Goal: Information Seeking & Learning: Understand process/instructions

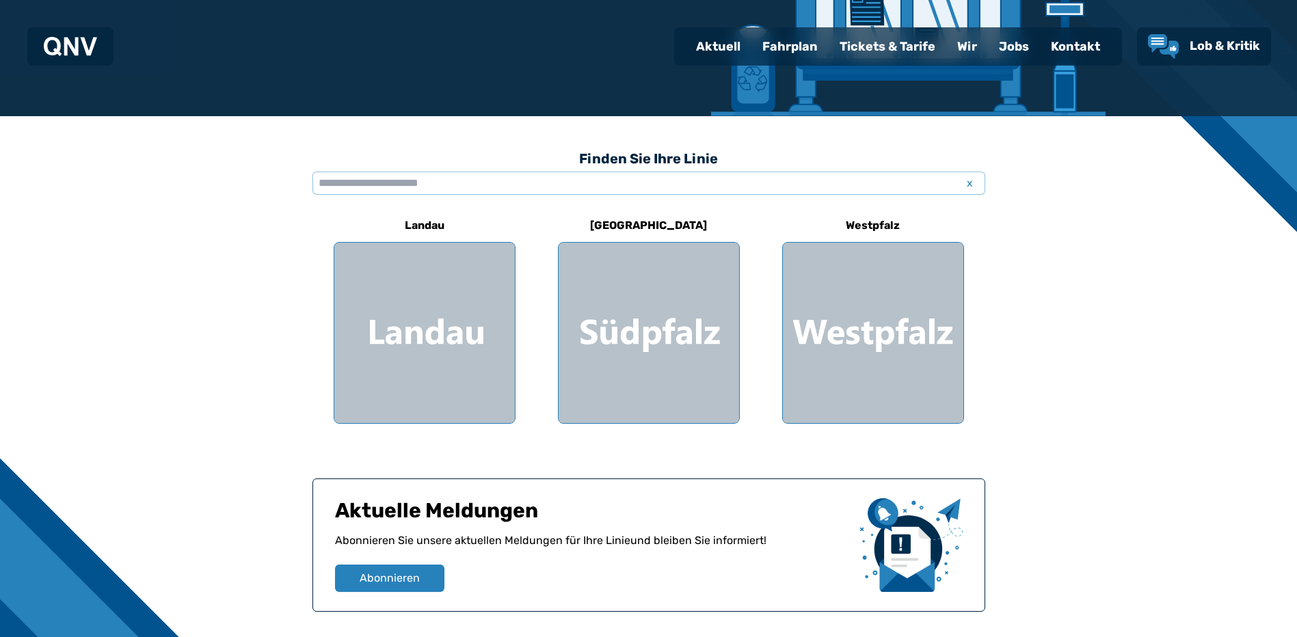
scroll to position [342, 0]
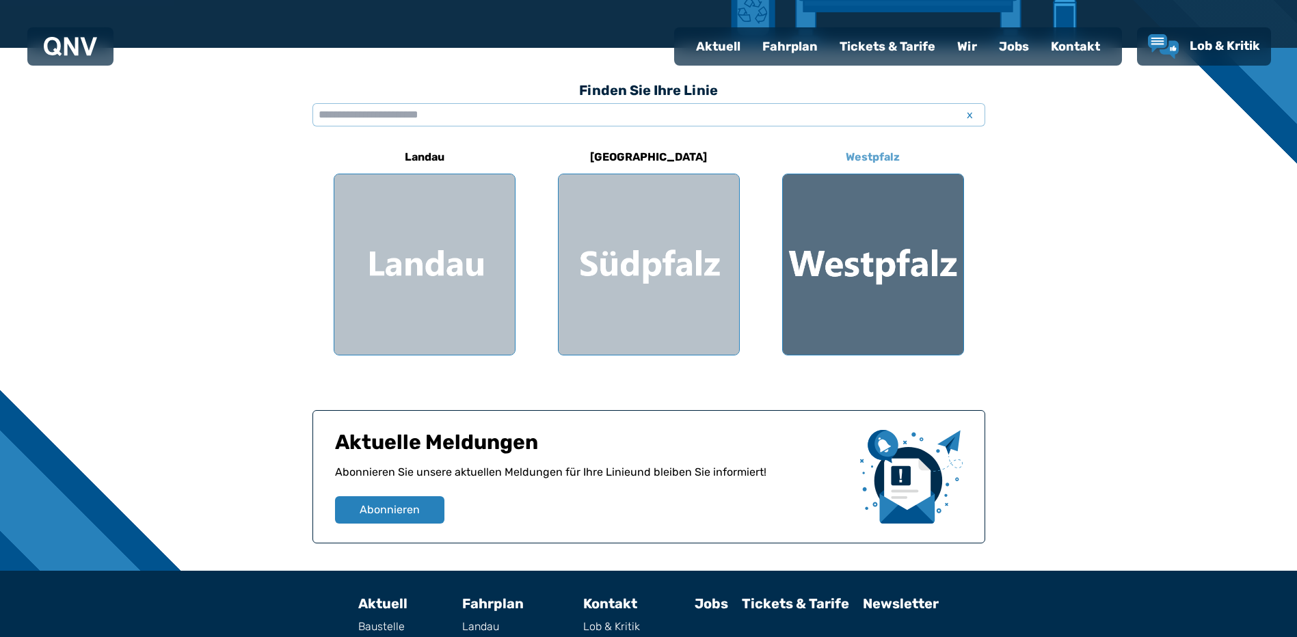
click at [907, 250] on div at bounding box center [873, 264] width 181 height 181
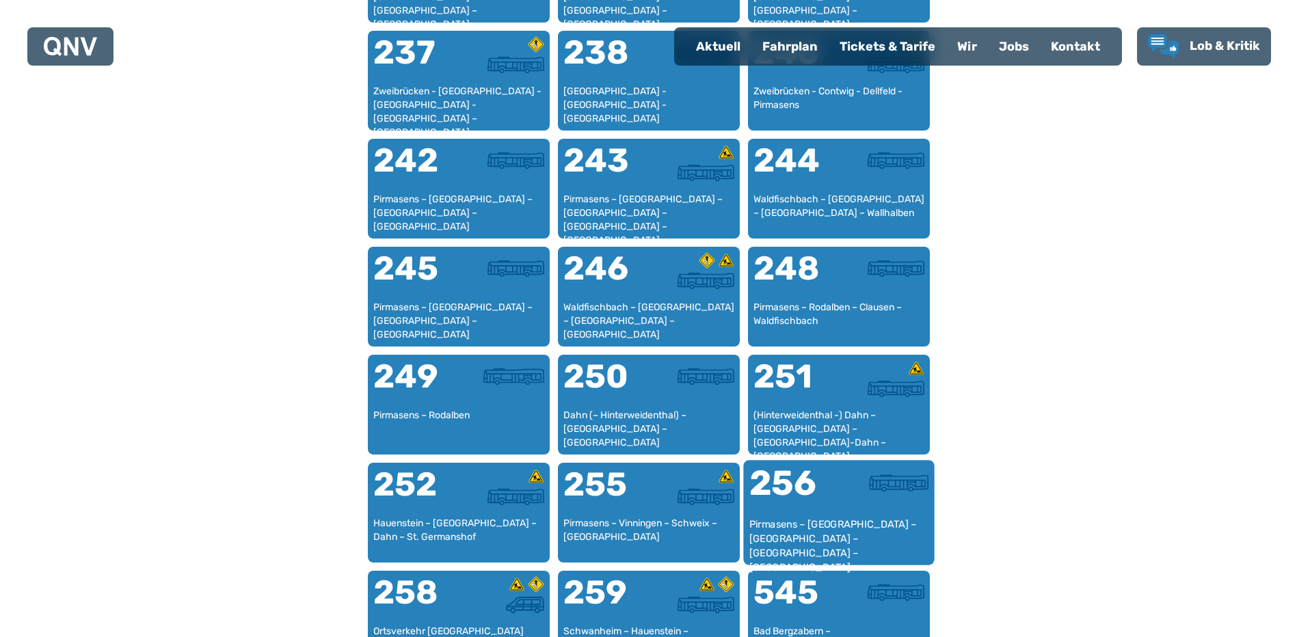
scroll to position [1789, 0]
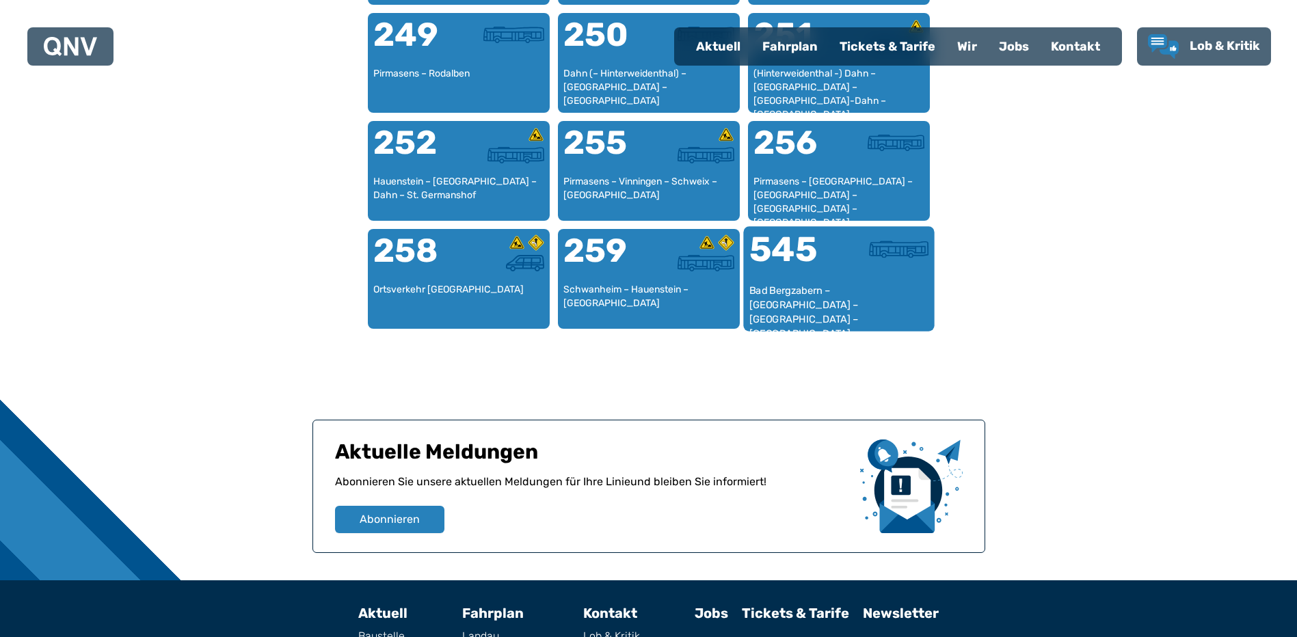
click at [806, 284] on div "Bad Bergzabern – [GEOGRAPHIC_DATA] – [GEOGRAPHIC_DATA] – [GEOGRAPHIC_DATA]" at bounding box center [839, 305] width 180 height 42
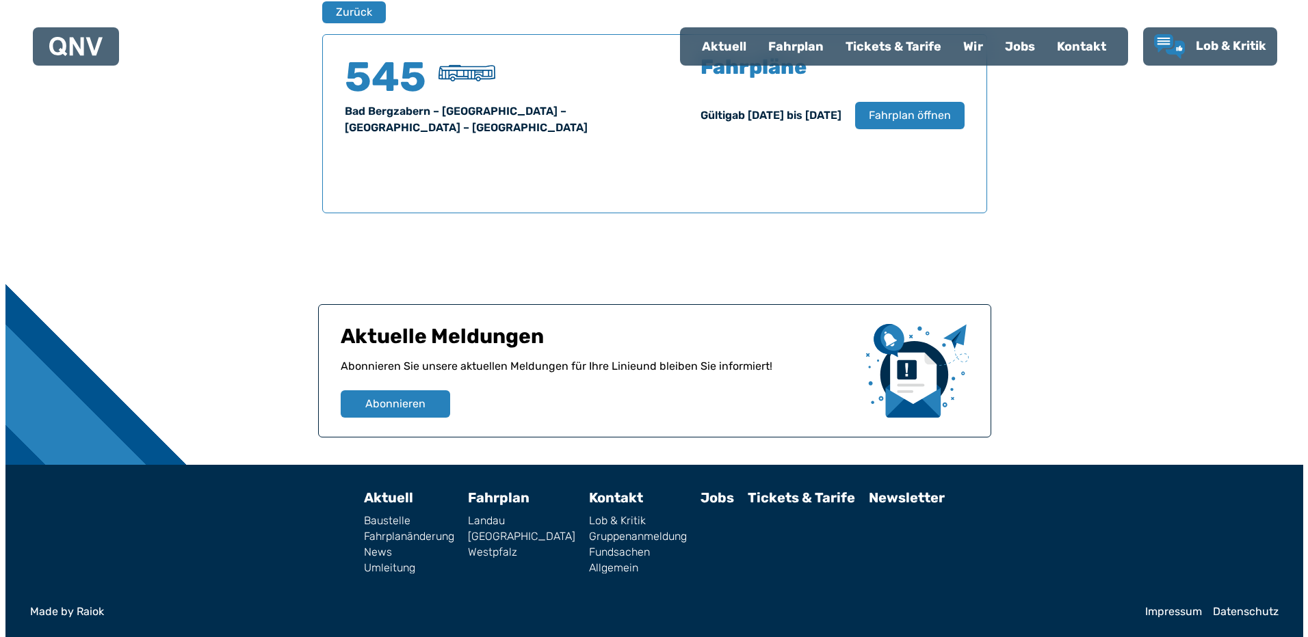
scroll to position [901, 0]
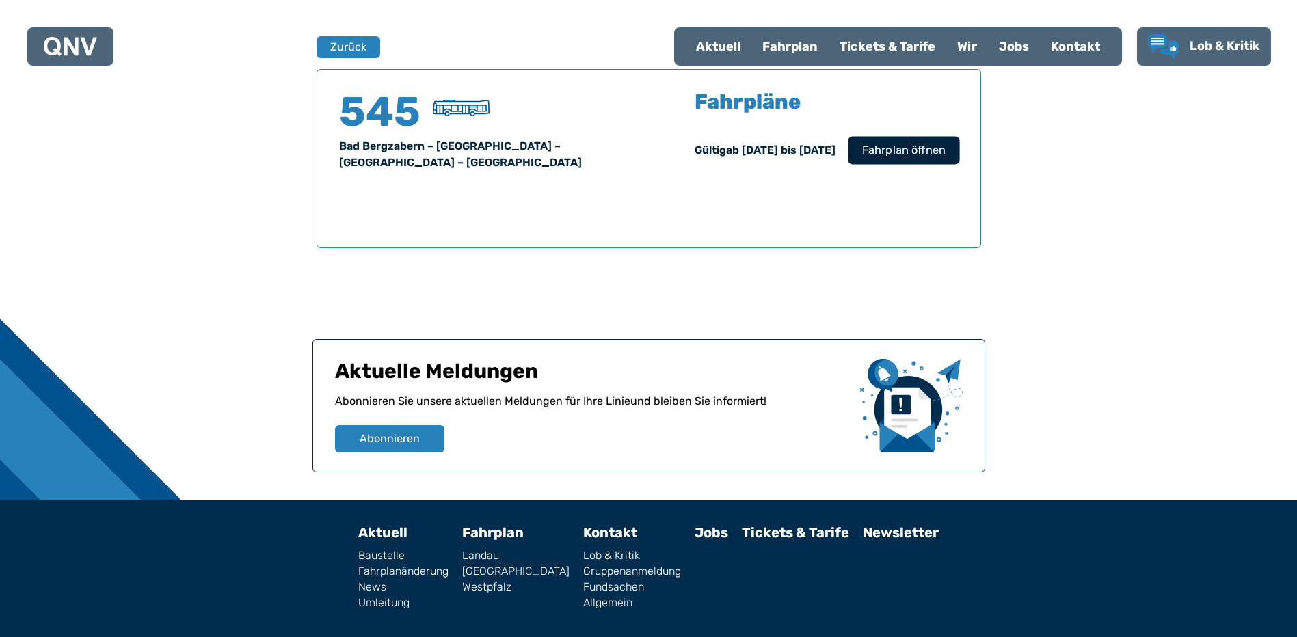
click at [882, 148] on span "Fahrplan öffnen" at bounding box center [903, 150] width 83 height 16
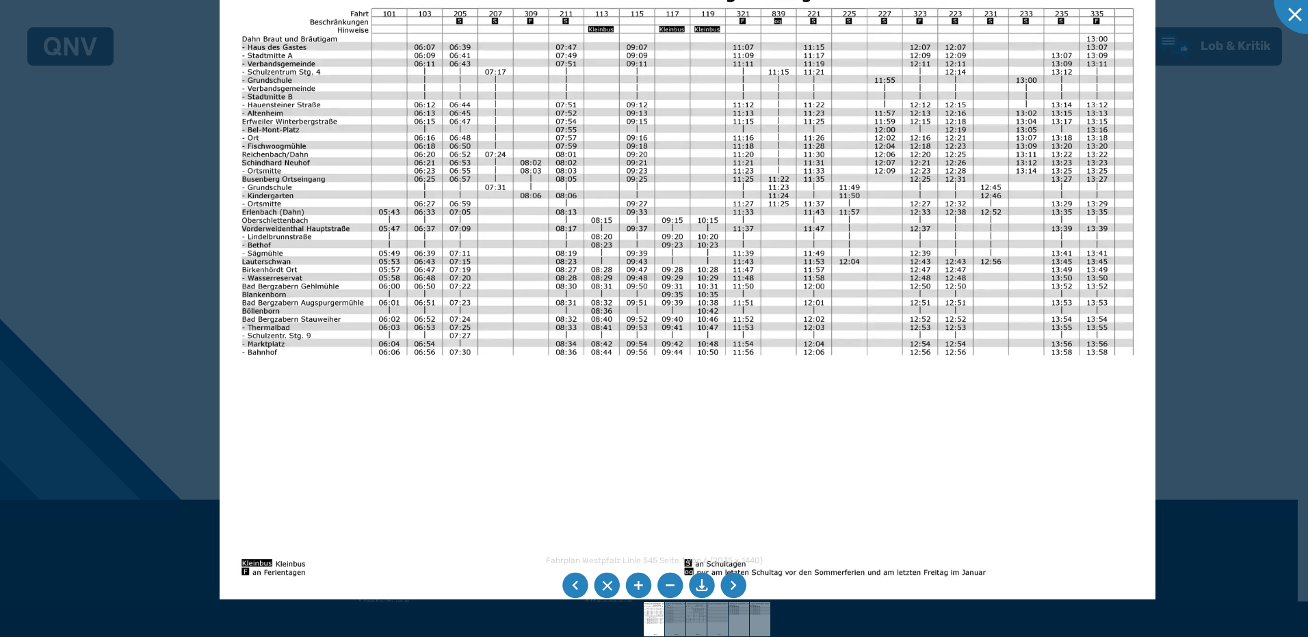
click at [728, 583] on li at bounding box center [733, 586] width 26 height 26
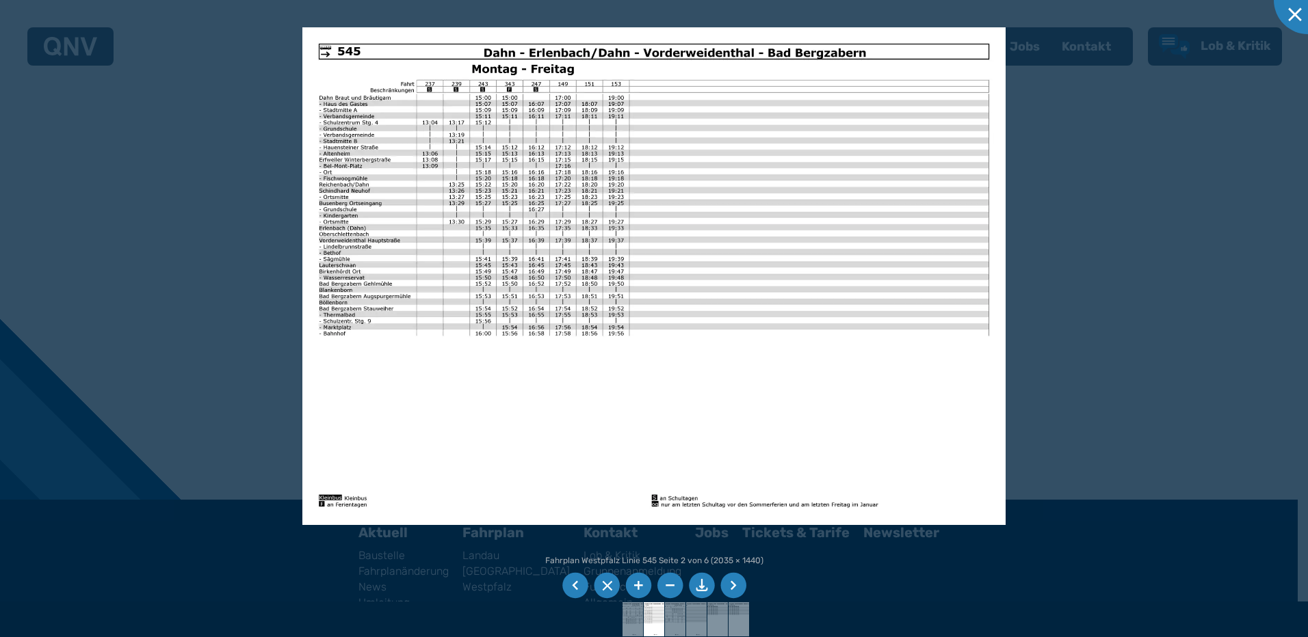
click at [728, 583] on li at bounding box center [733, 586] width 26 height 26
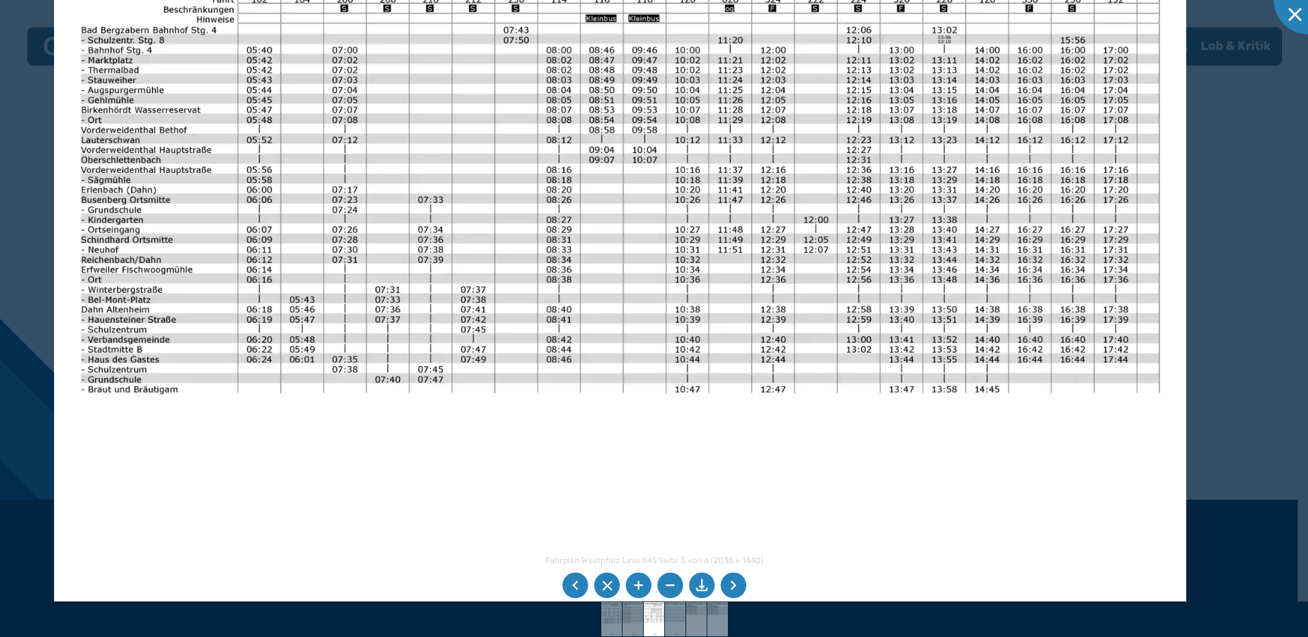
click at [626, 514] on img at bounding box center [620, 308] width 1132 height 801
click at [735, 587] on li at bounding box center [733, 586] width 26 height 26
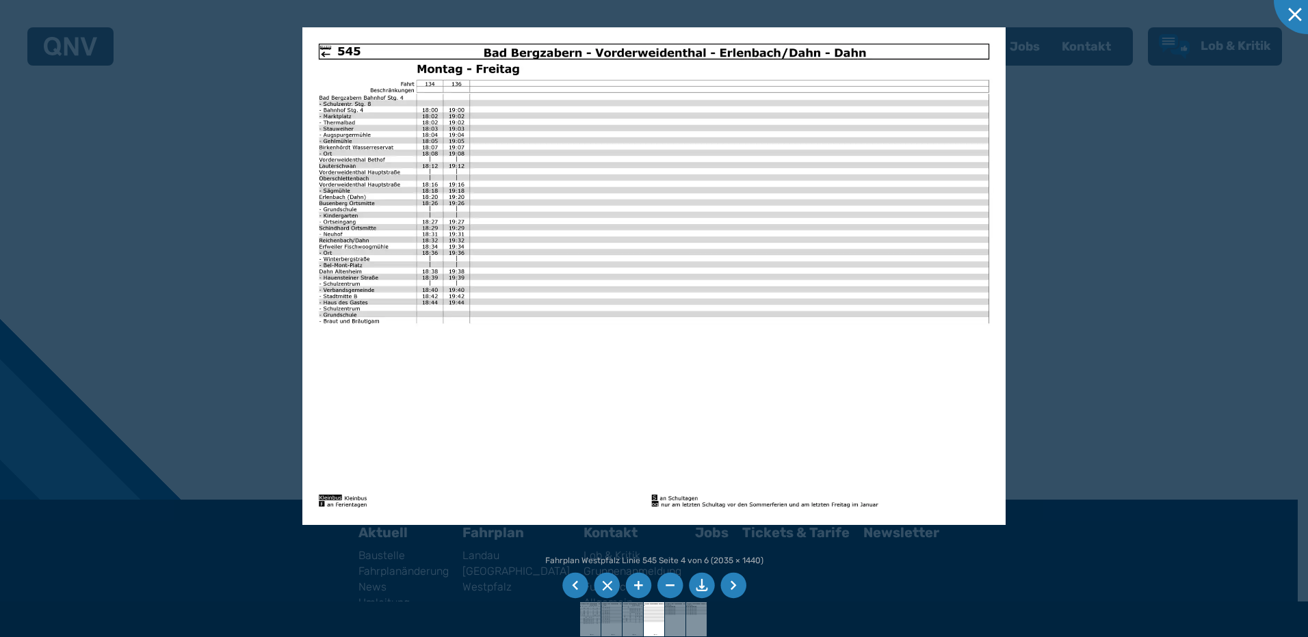
click at [734, 587] on li at bounding box center [733, 586] width 26 height 26
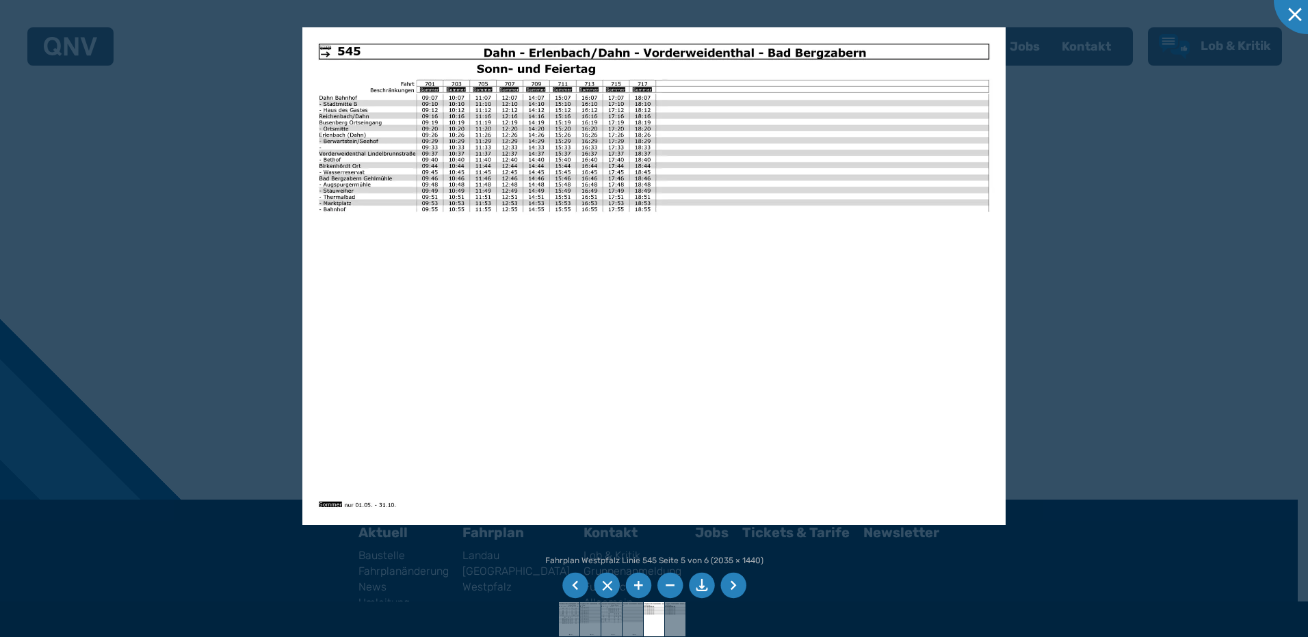
click at [577, 583] on li at bounding box center [575, 586] width 26 height 26
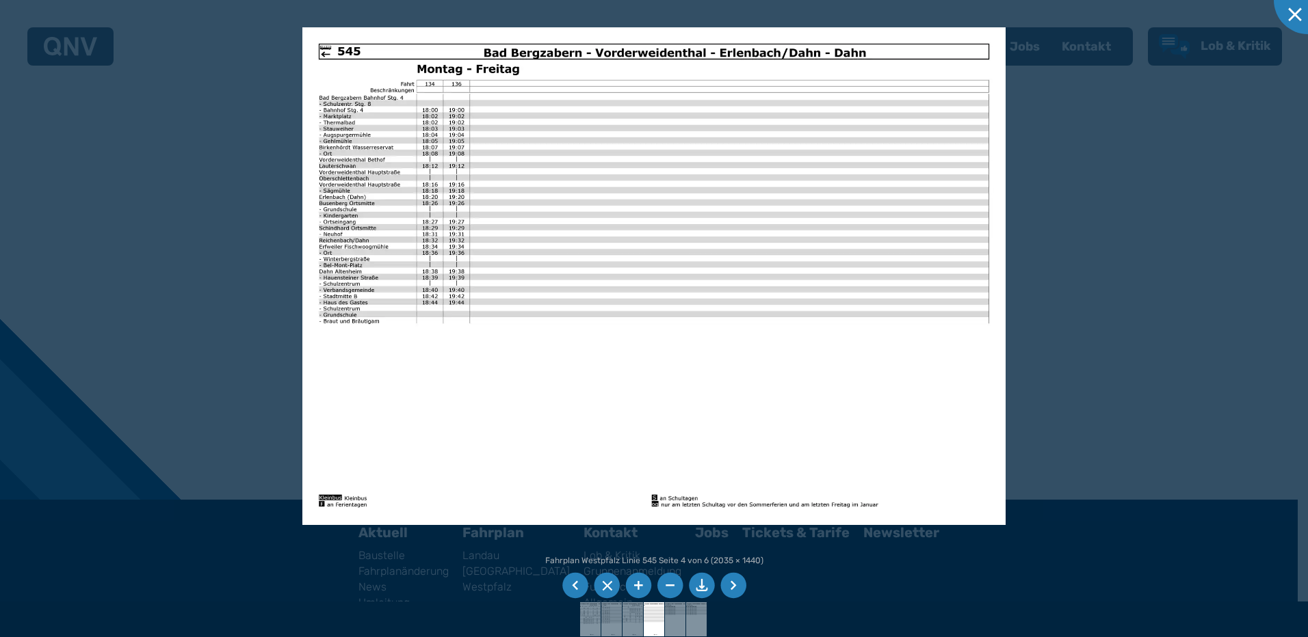
click at [577, 583] on li at bounding box center [575, 586] width 26 height 26
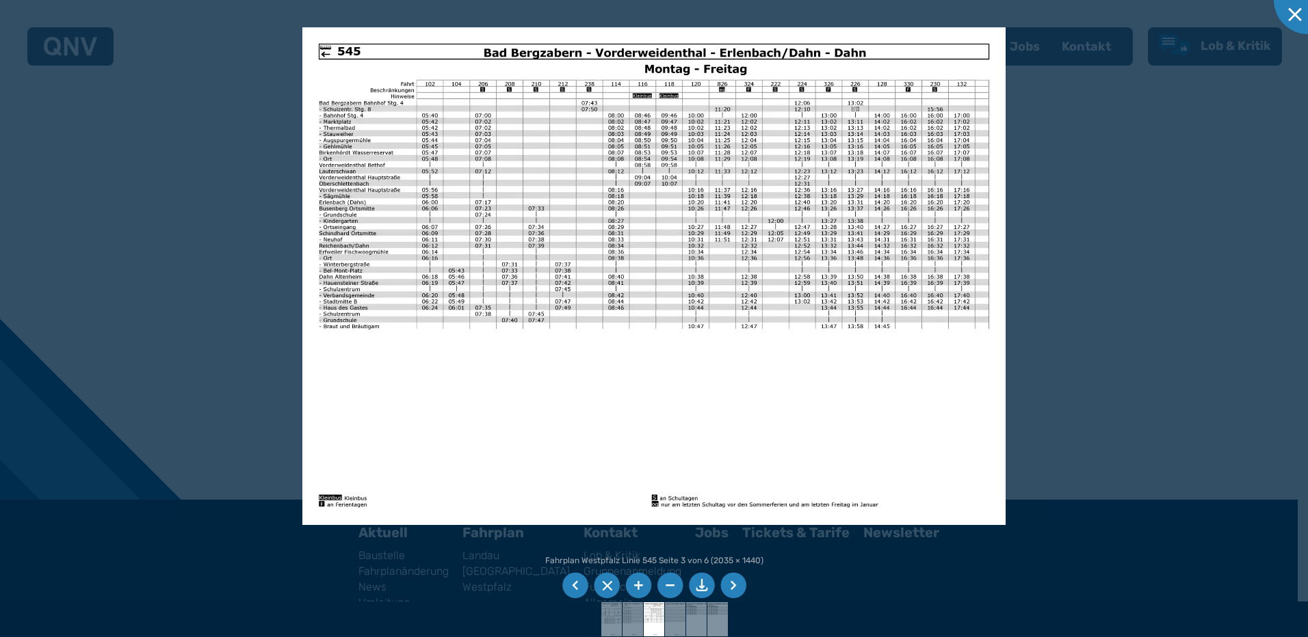
click at [577, 583] on li at bounding box center [575, 586] width 26 height 26
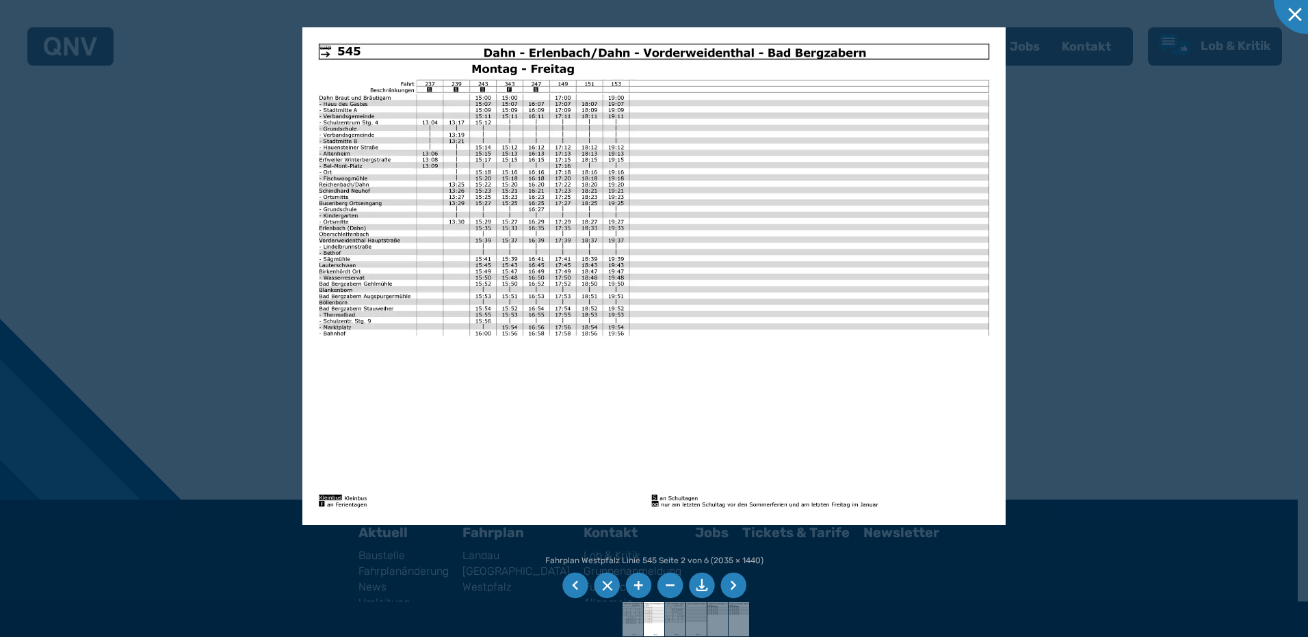
click at [580, 587] on li at bounding box center [575, 586] width 26 height 26
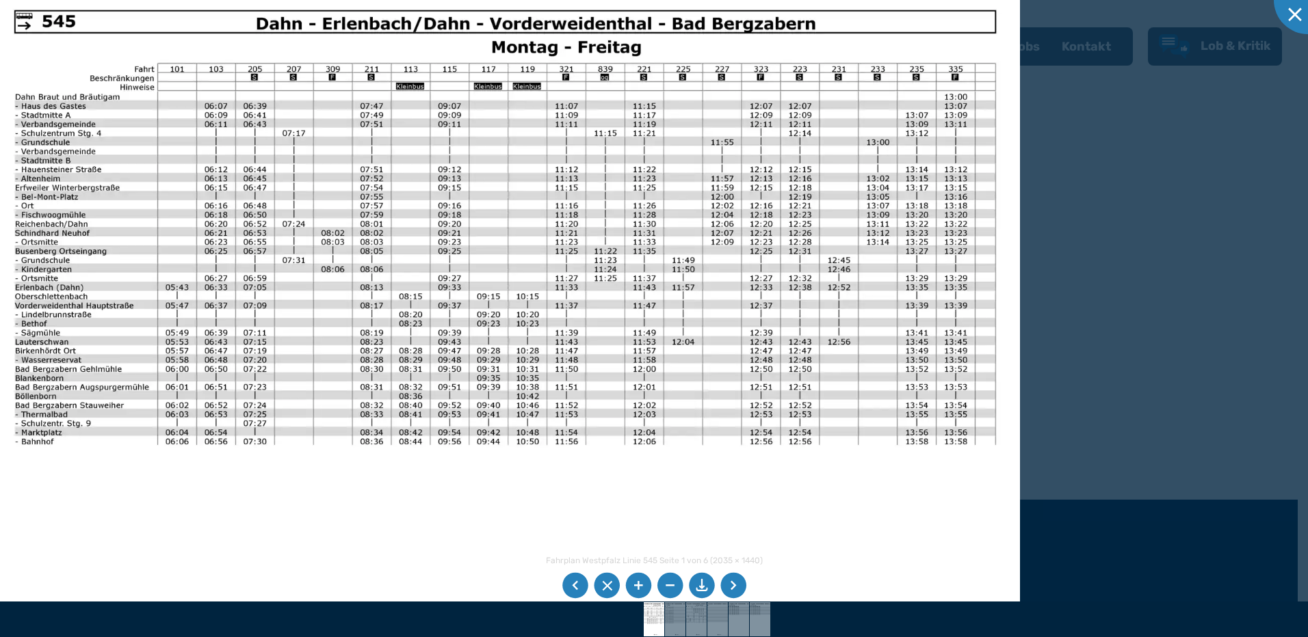
click at [280, 388] on img at bounding box center [504, 350] width 1029 height 728
click at [737, 583] on li at bounding box center [733, 586] width 26 height 26
